Goal: Information Seeking & Learning: Find specific fact

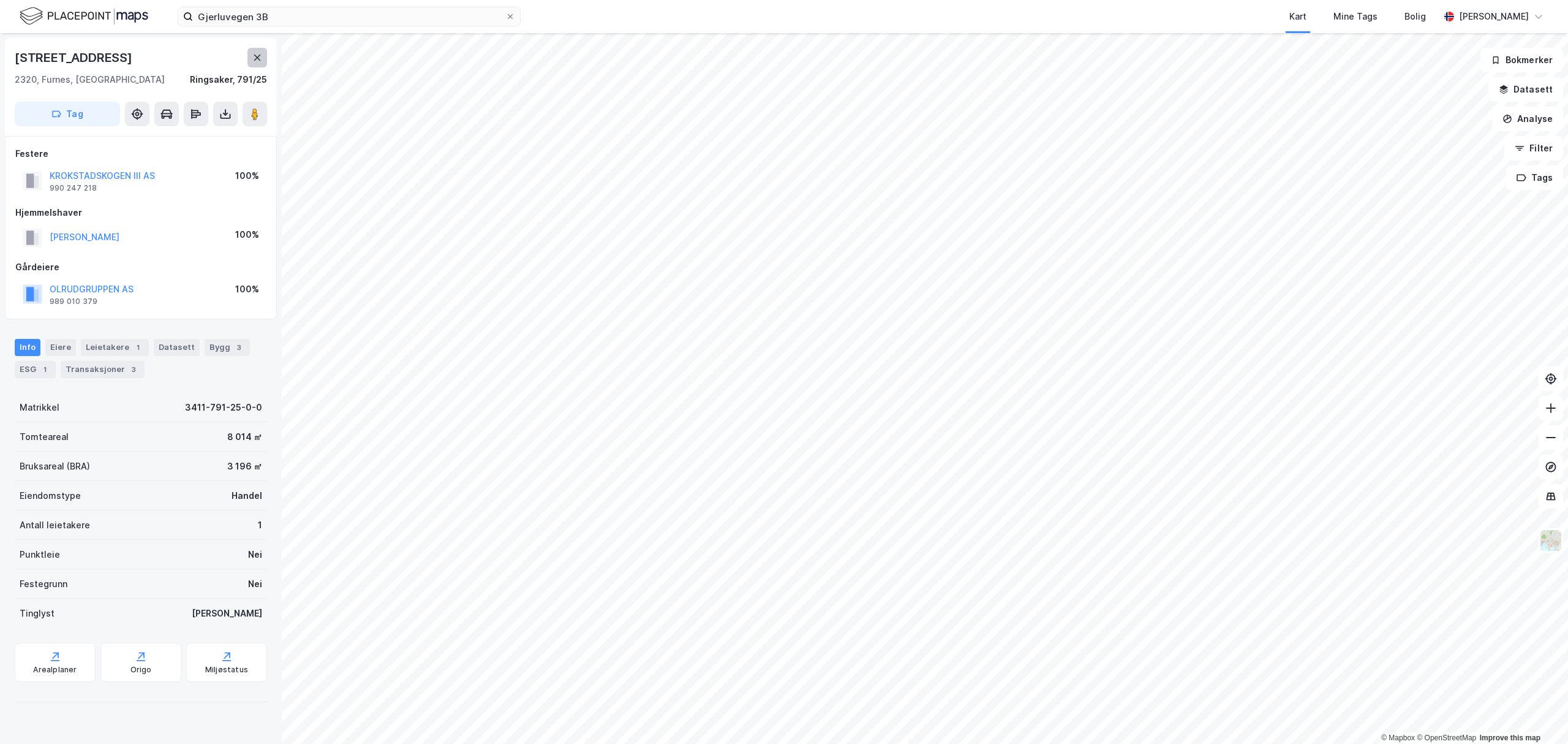
click at [260, 57] on icon at bounding box center [258, 57] width 10 height 10
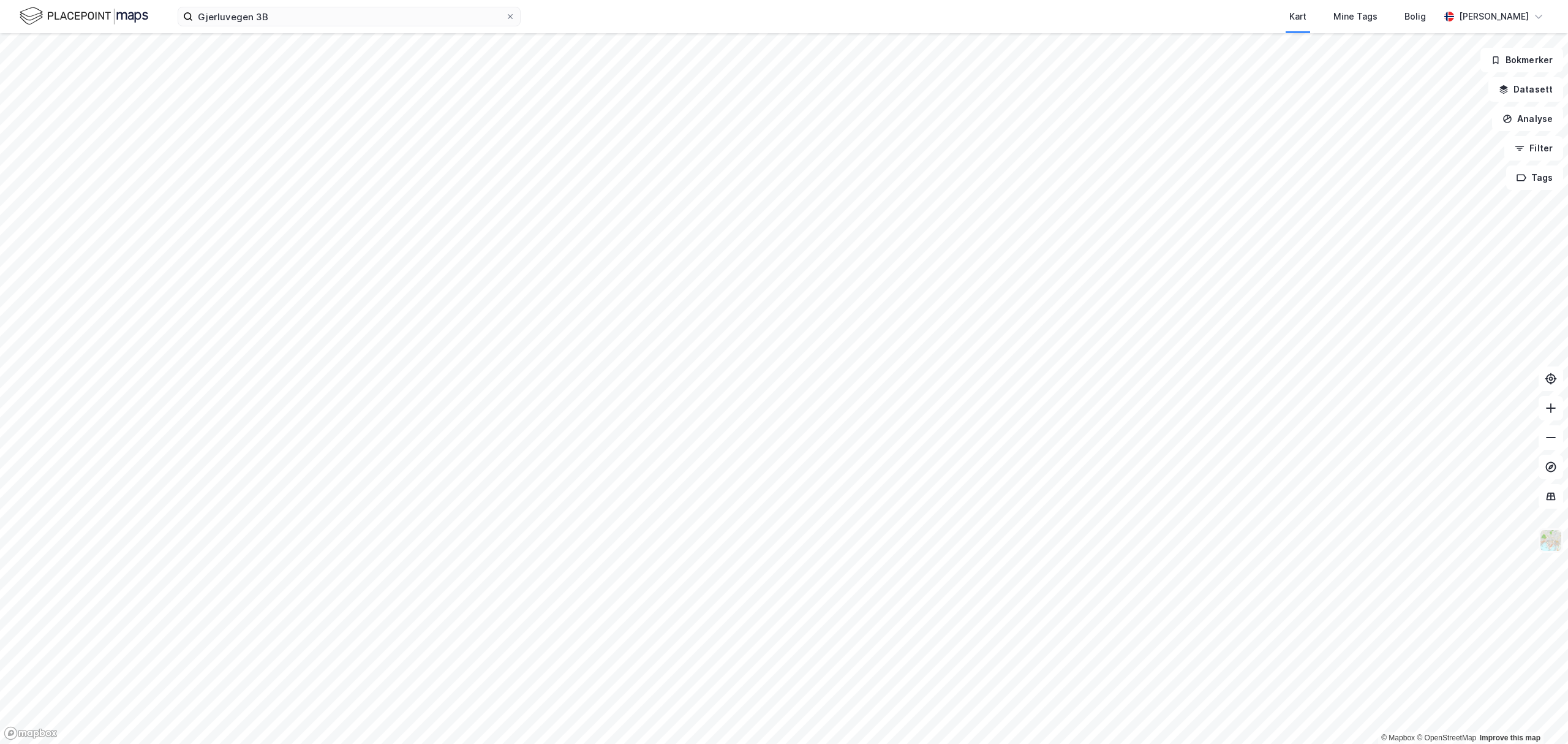
click at [1544, 547] on img at bounding box center [1550, 540] width 23 height 23
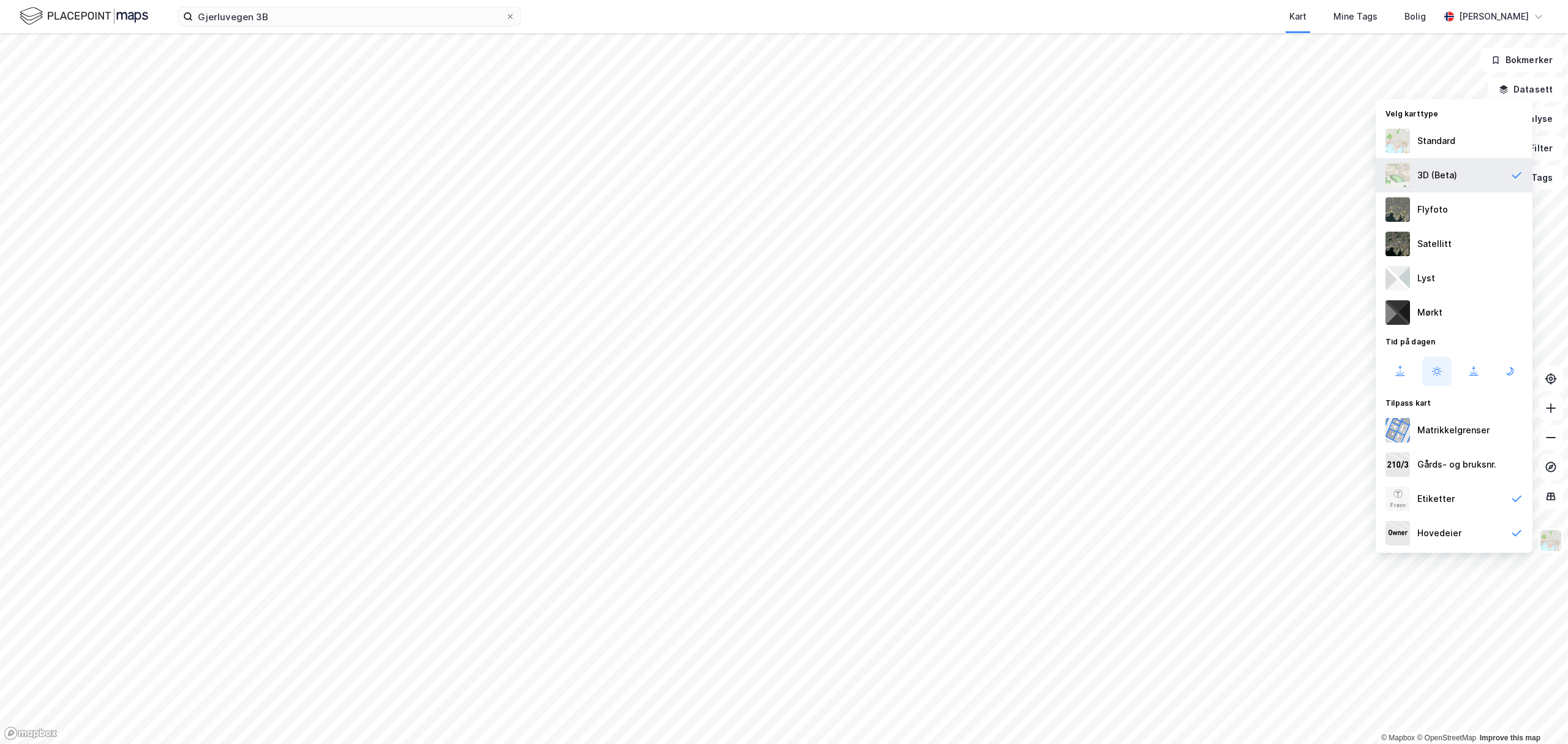
click at [1431, 181] on div "3D (Beta)" at bounding box center [1437, 174] width 40 height 15
click at [1453, 145] on div "Standard" at bounding box center [1436, 141] width 38 height 15
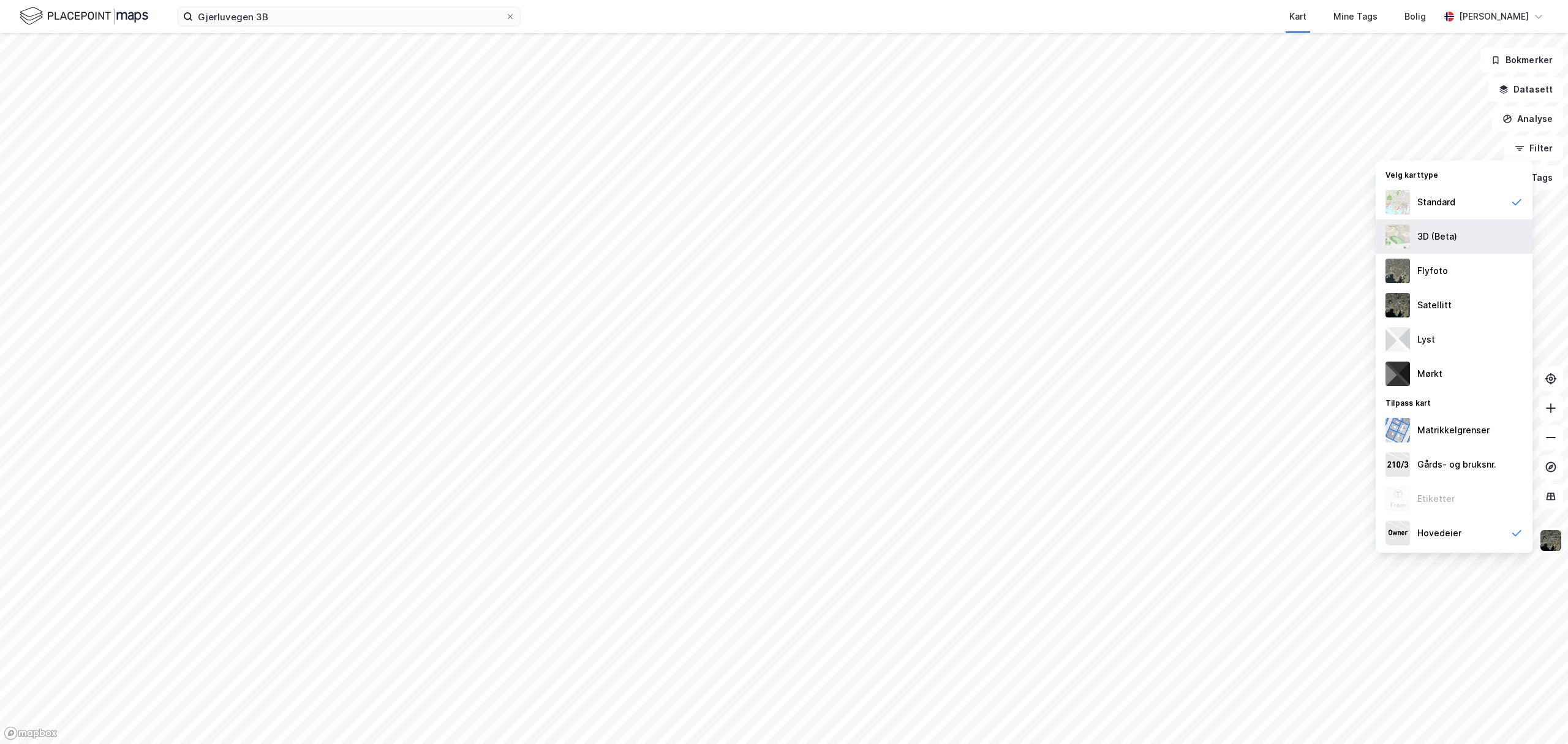
click at [1451, 229] on div "3D (Beta)" at bounding box center [1437, 236] width 40 height 15
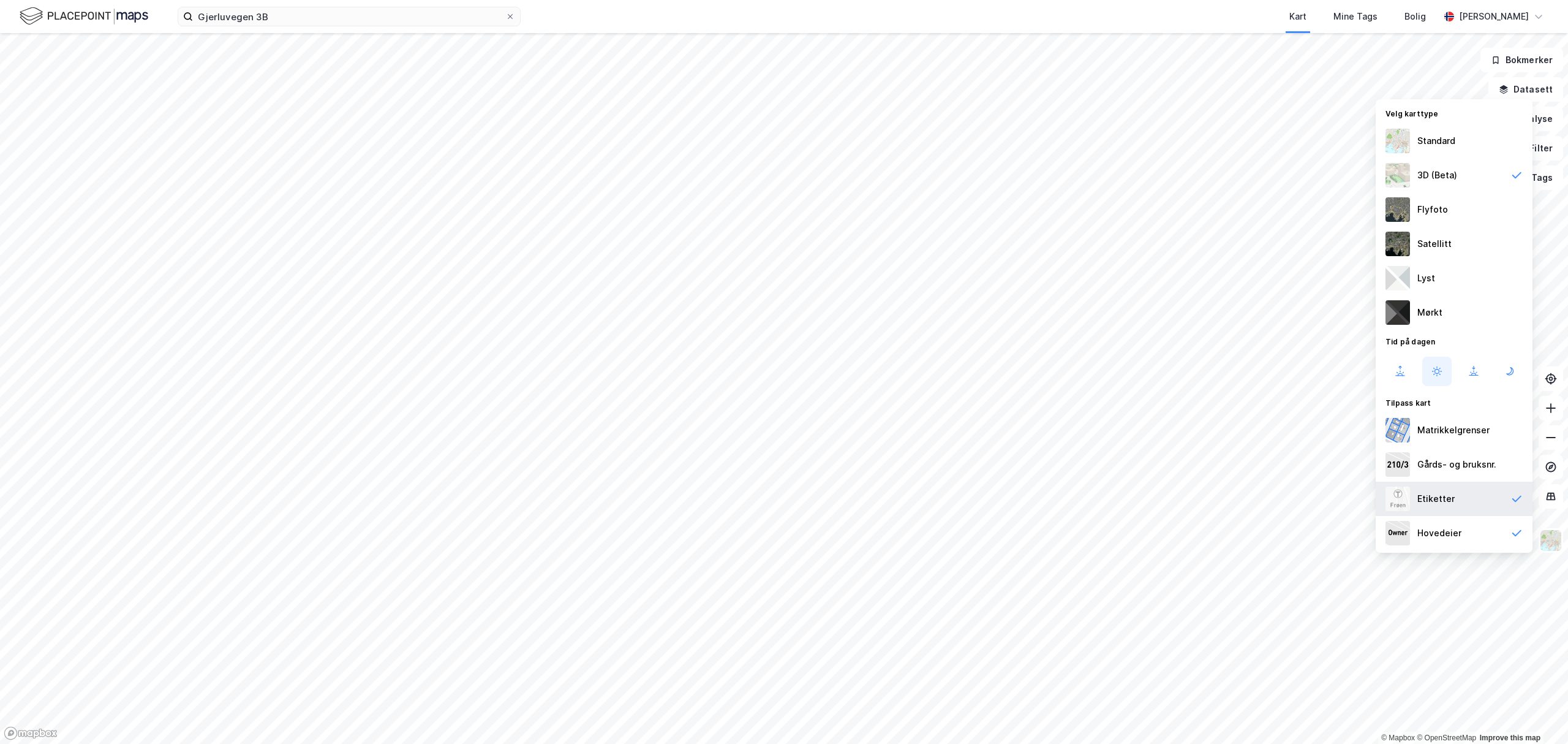
click at [1466, 498] on div "Etiketter" at bounding box center [1454, 498] width 157 height 35
click at [1446, 525] on div "Hovedeier" at bounding box center [1439, 532] width 45 height 15
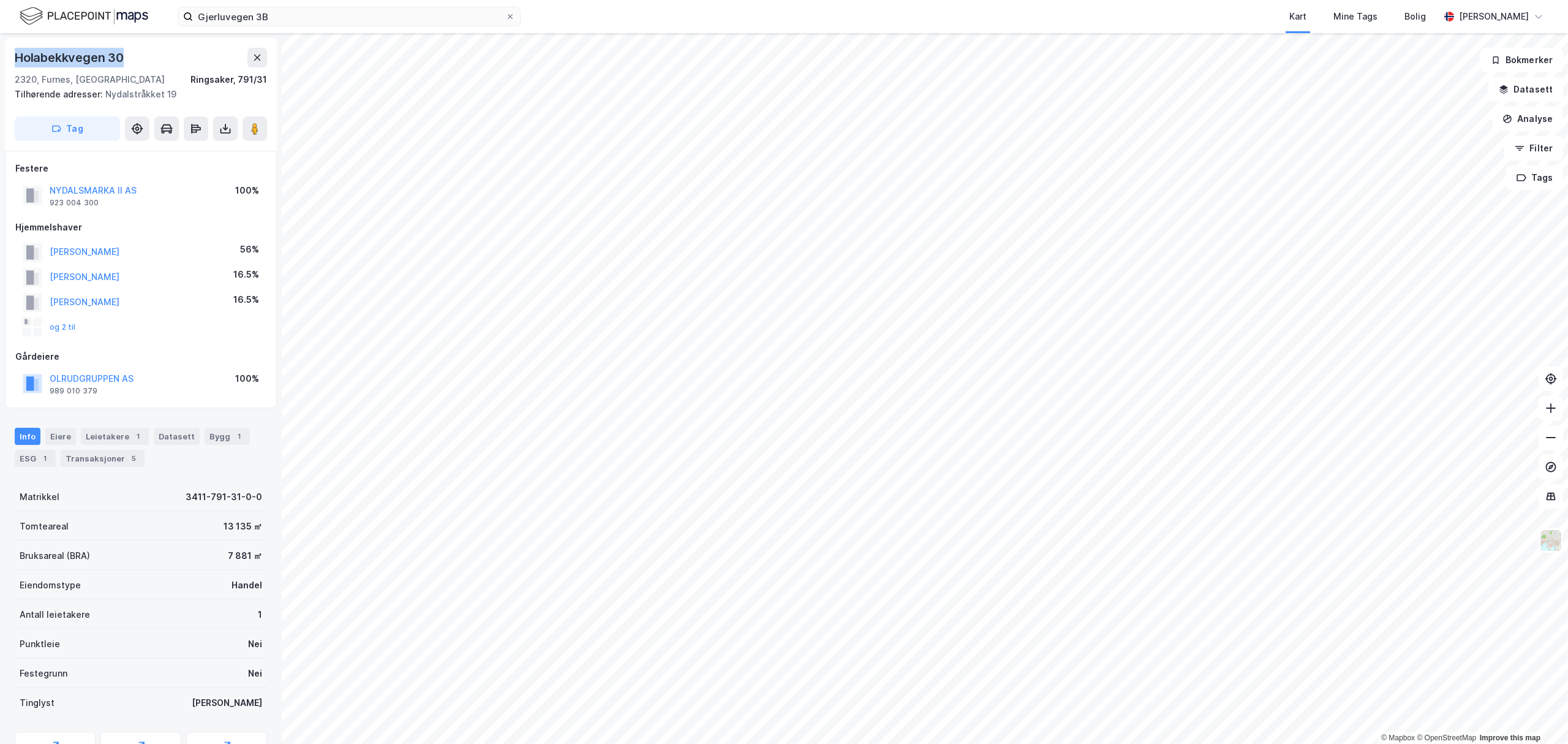
drag, startPoint x: 4, startPoint y: 53, endPoint x: 143, endPoint y: 53, distance: 139.0
click at [143, 53] on div "Holabekkvegen 30 2320, Furnes, Innlandet [GEOGRAPHIC_DATA], 791/31 Tilhørende a…" at bounding box center [141, 387] width 281 height 710
copy div "Holabekkvegen 30"
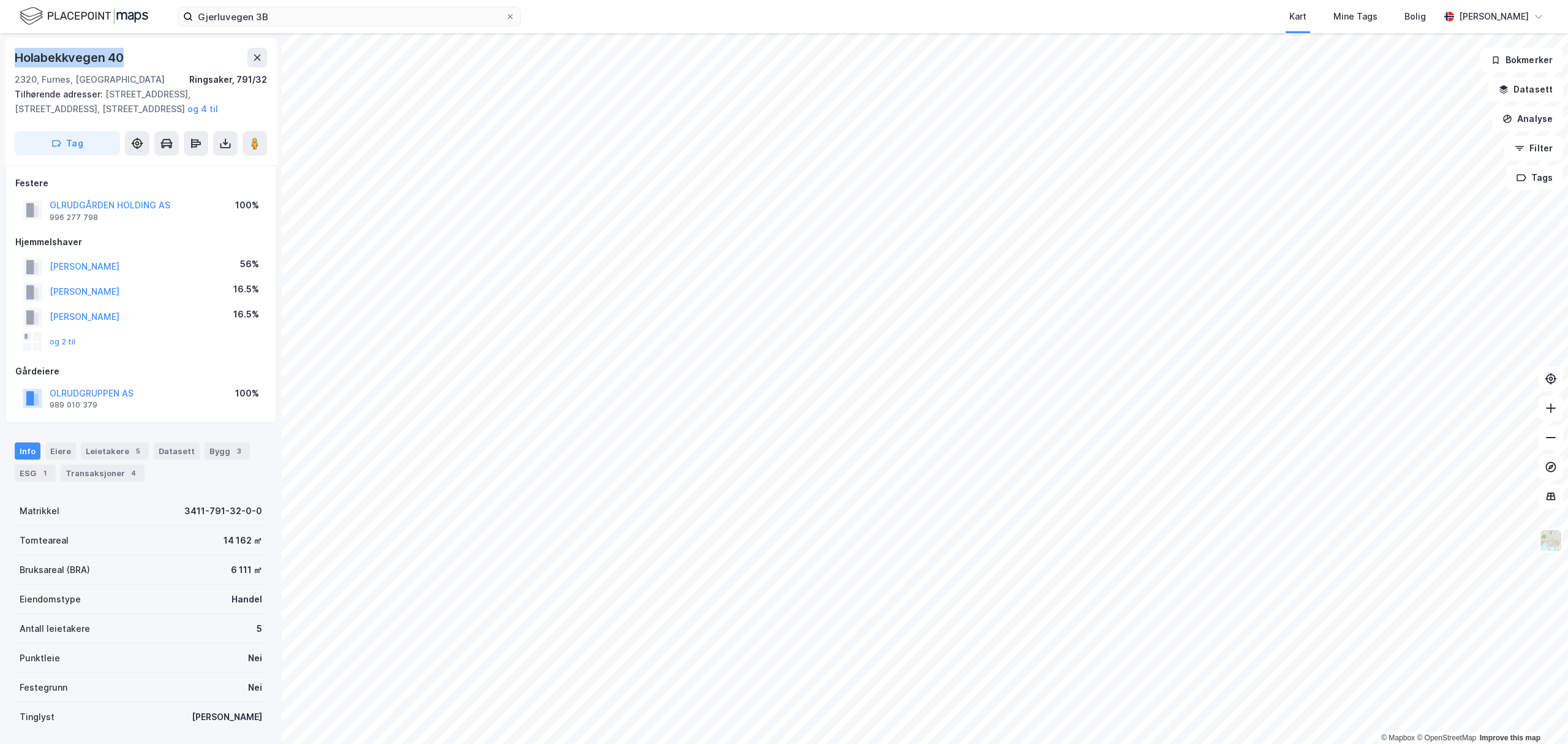
drag, startPoint x: 15, startPoint y: 53, endPoint x: 146, endPoint y: 61, distance: 131.2
click at [146, 61] on div "Holabekkvegen 40" at bounding box center [141, 57] width 253 height 20
copy div "Holabekkvegen 40"
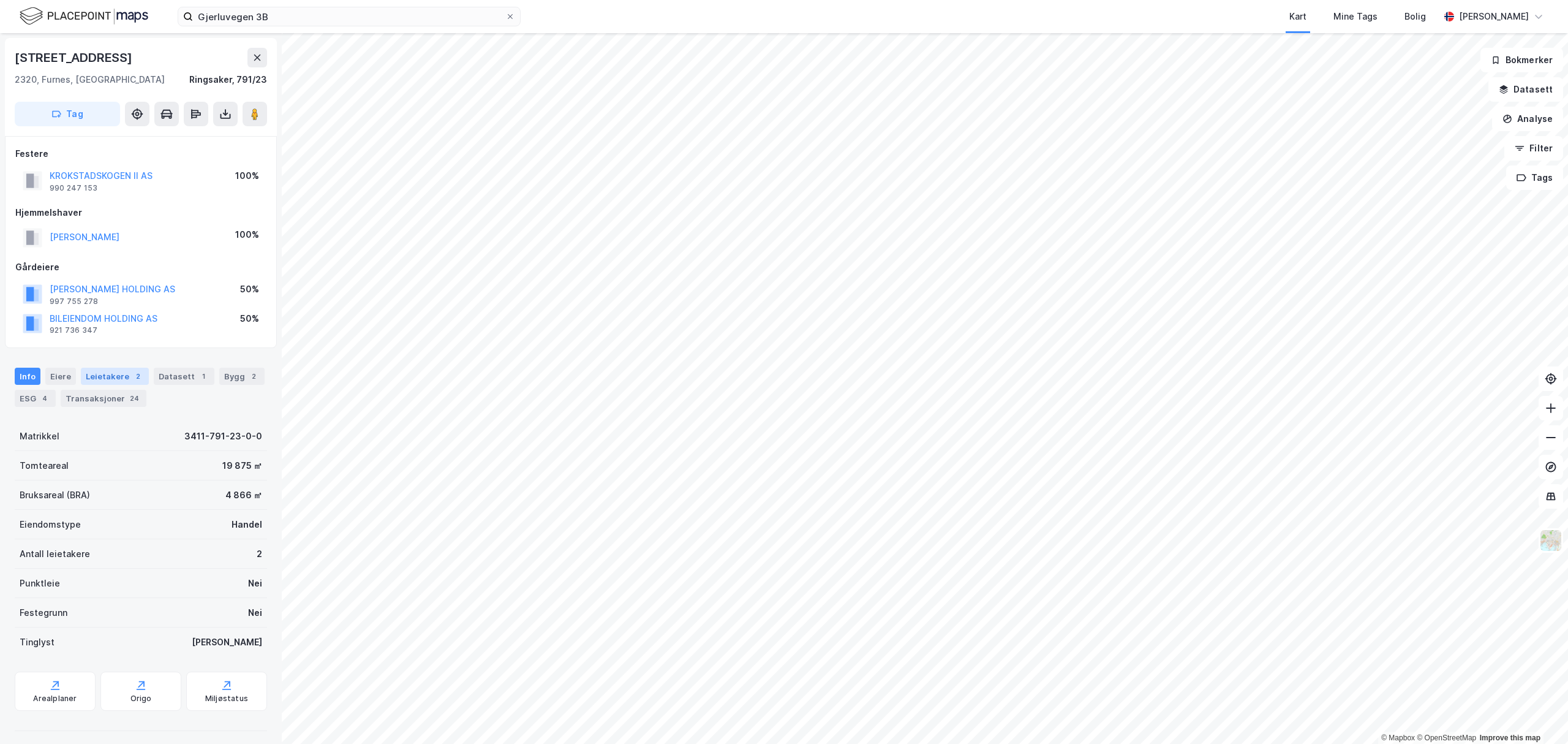
click at [108, 373] on div "Leietakere 2" at bounding box center [115, 375] width 68 height 17
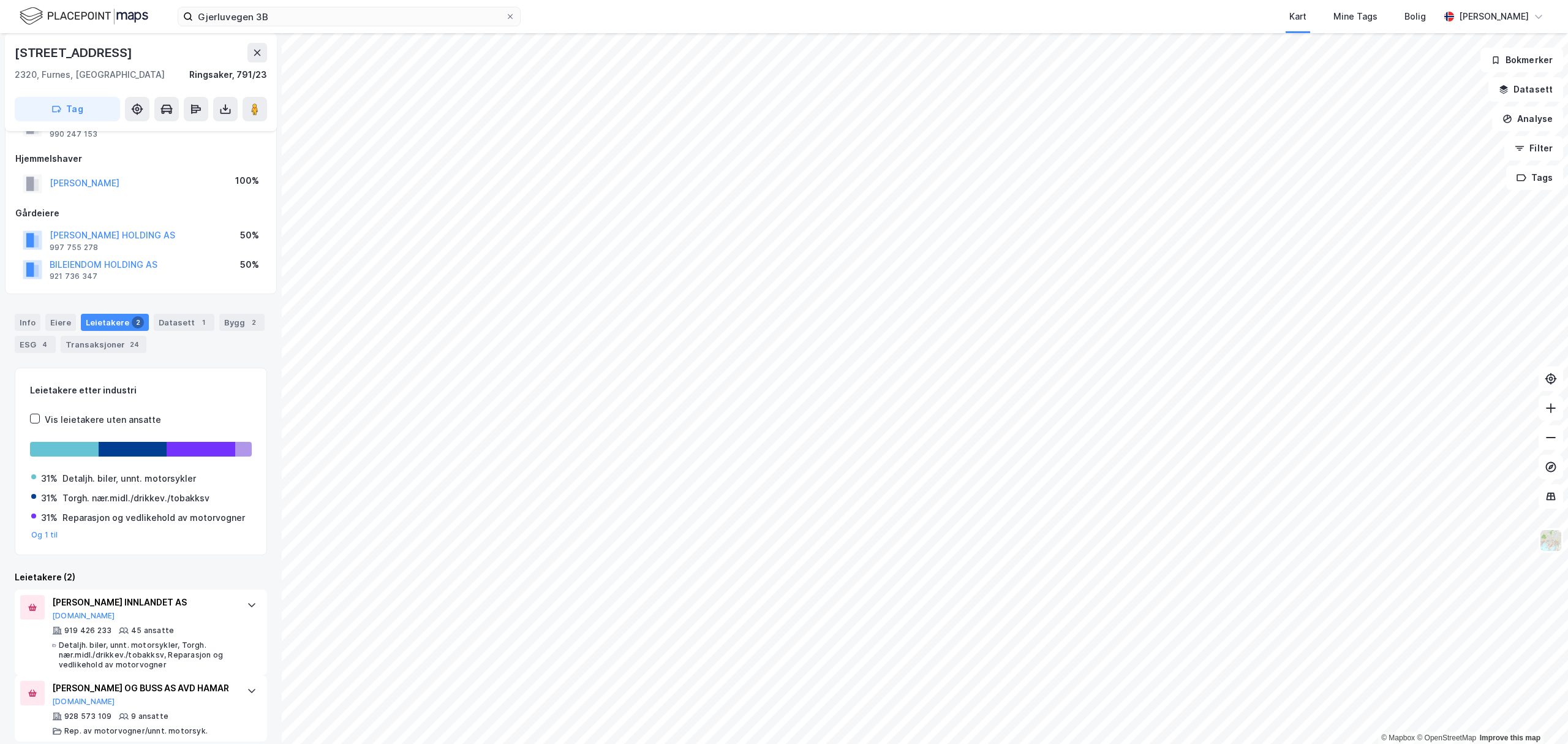
scroll to position [81, 0]
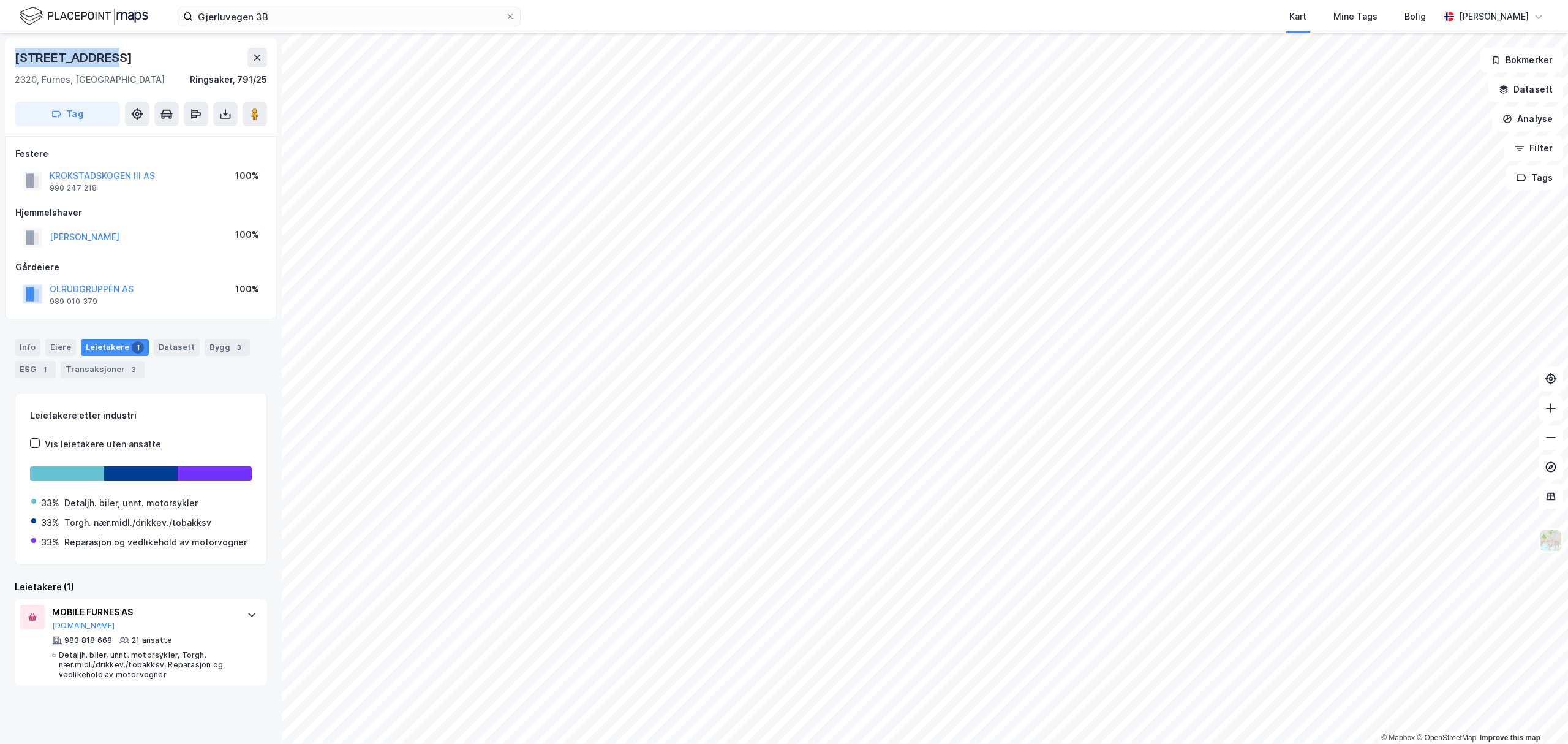
drag, startPoint x: 8, startPoint y: 56, endPoint x: 134, endPoint y: 58, distance: 126.0
click at [134, 58] on div "[STREET_ADDRESS], [GEOGRAPHIC_DATA], Innlandet [GEOGRAPHIC_DATA], 791/25 Tag" at bounding box center [141, 86] width 272 height 98
copy div "[STREET_ADDRESS]"
